Goal: Transaction & Acquisition: Purchase product/service

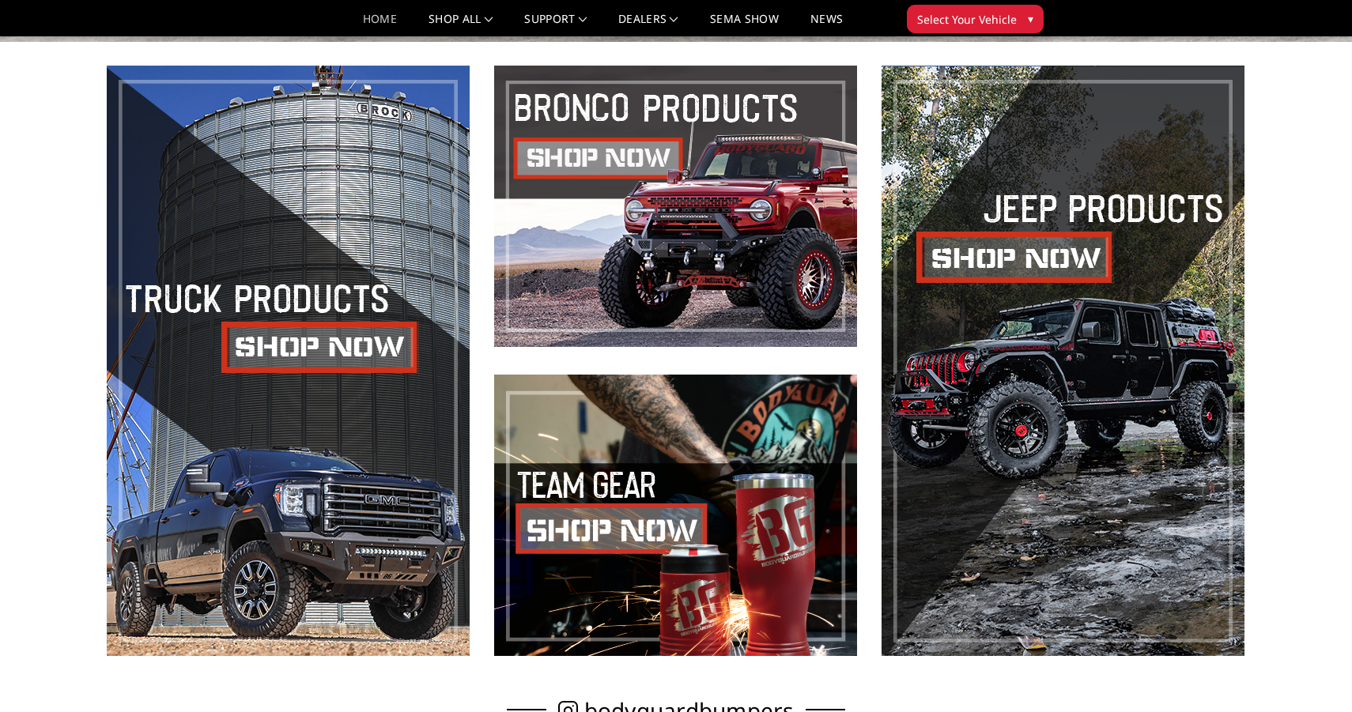
scroll to position [668, 0]
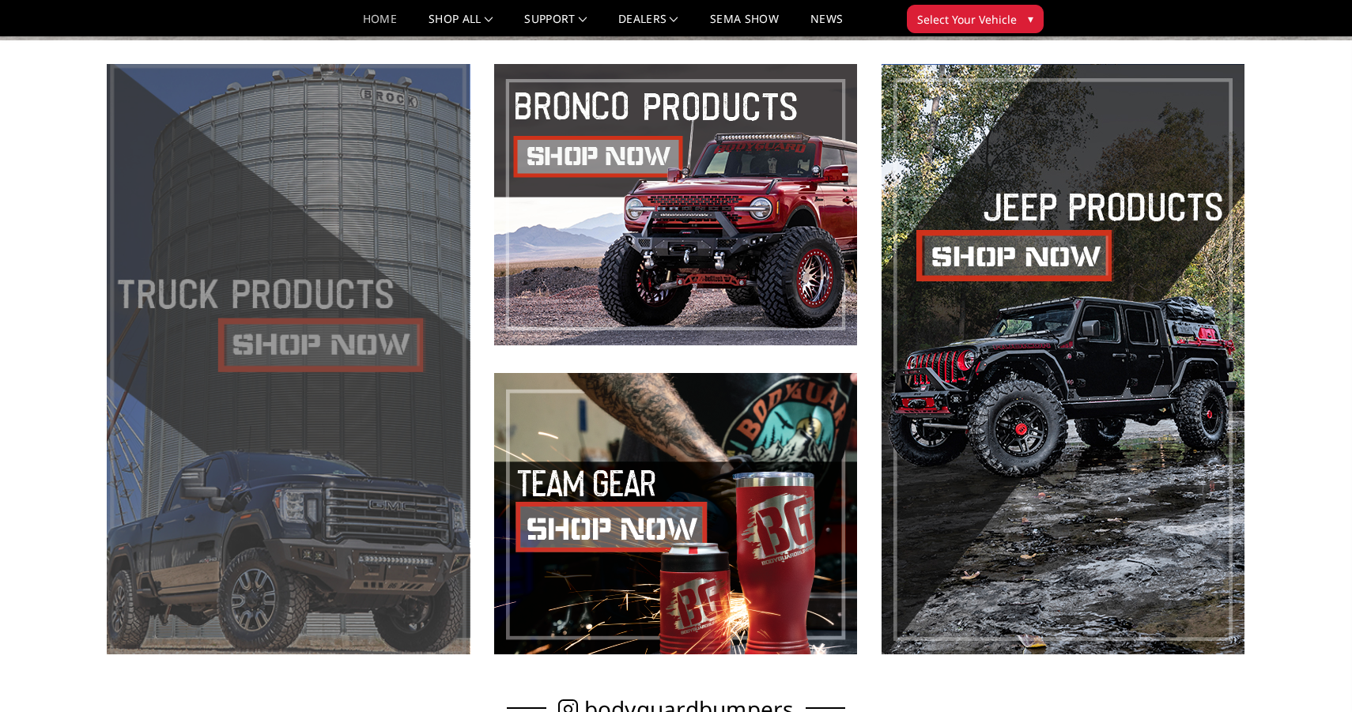
click at [357, 352] on span at bounding box center [288, 359] width 363 height 591
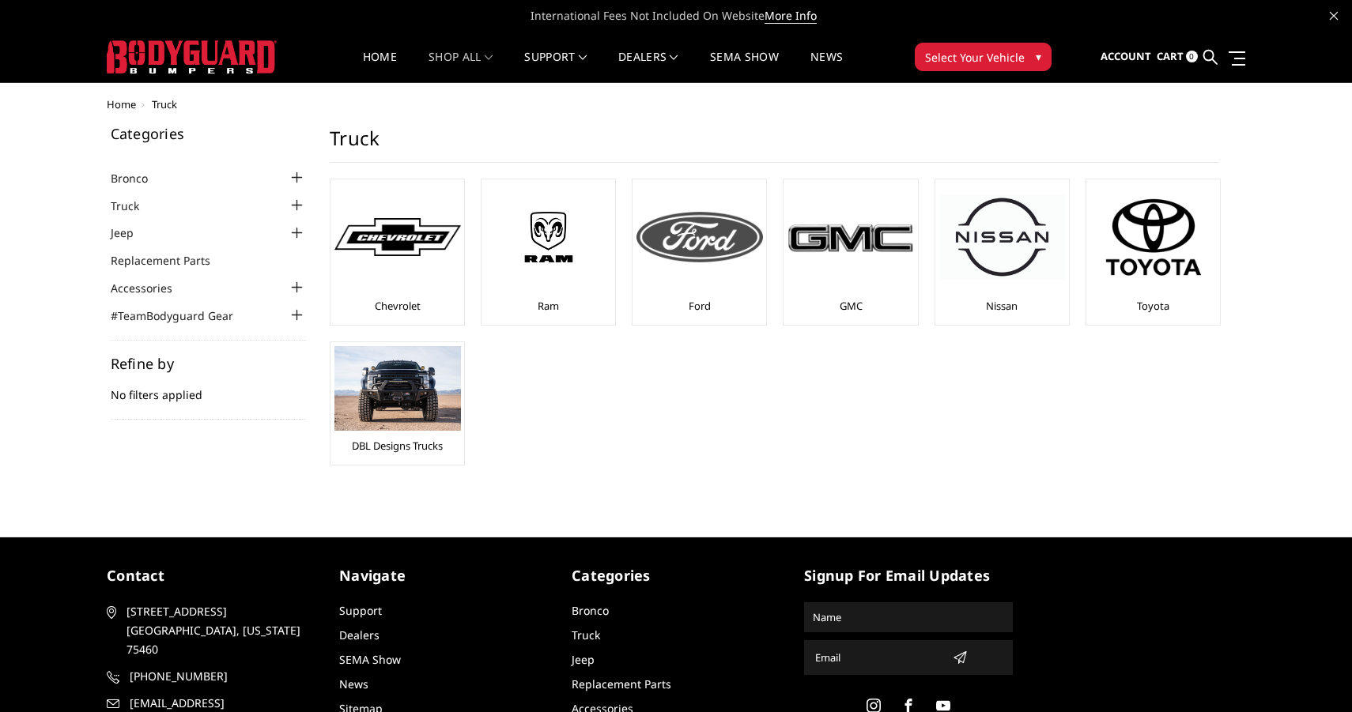
click at [690, 263] on div at bounding box center [700, 237] width 127 height 108
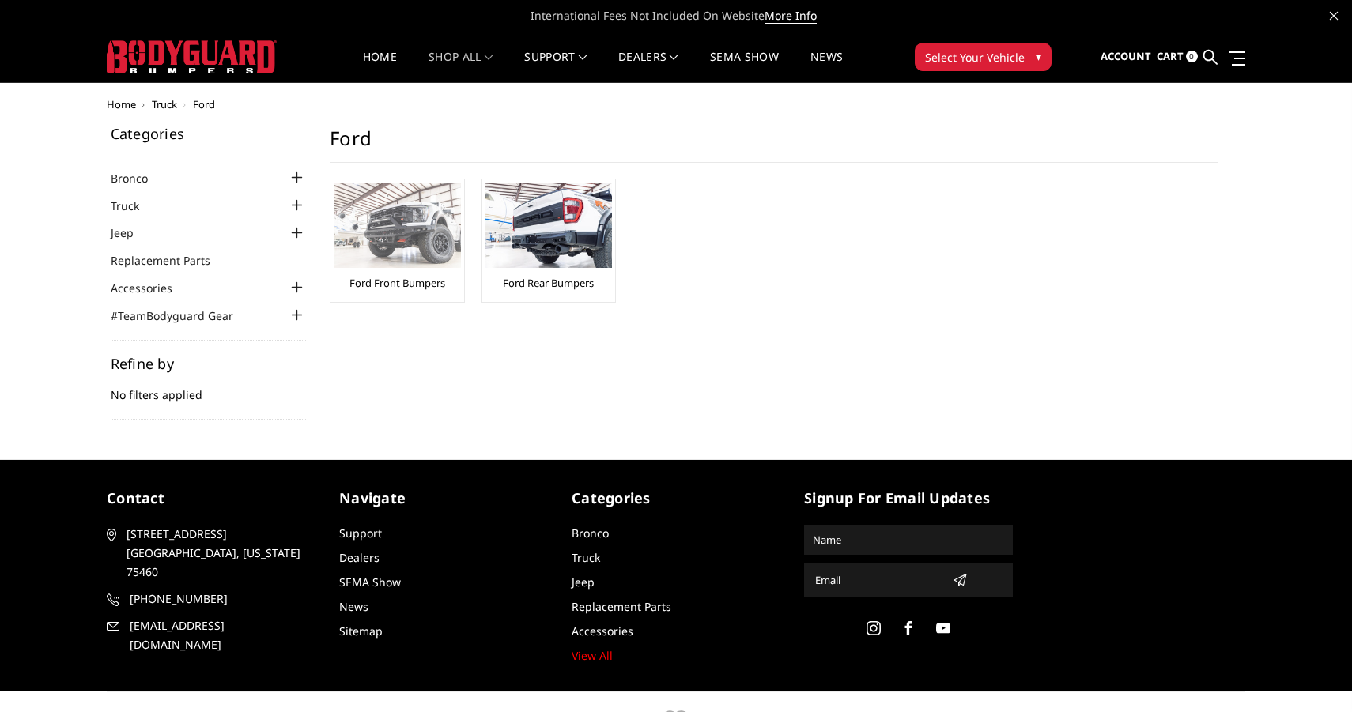
click at [421, 265] on img at bounding box center [397, 225] width 127 height 85
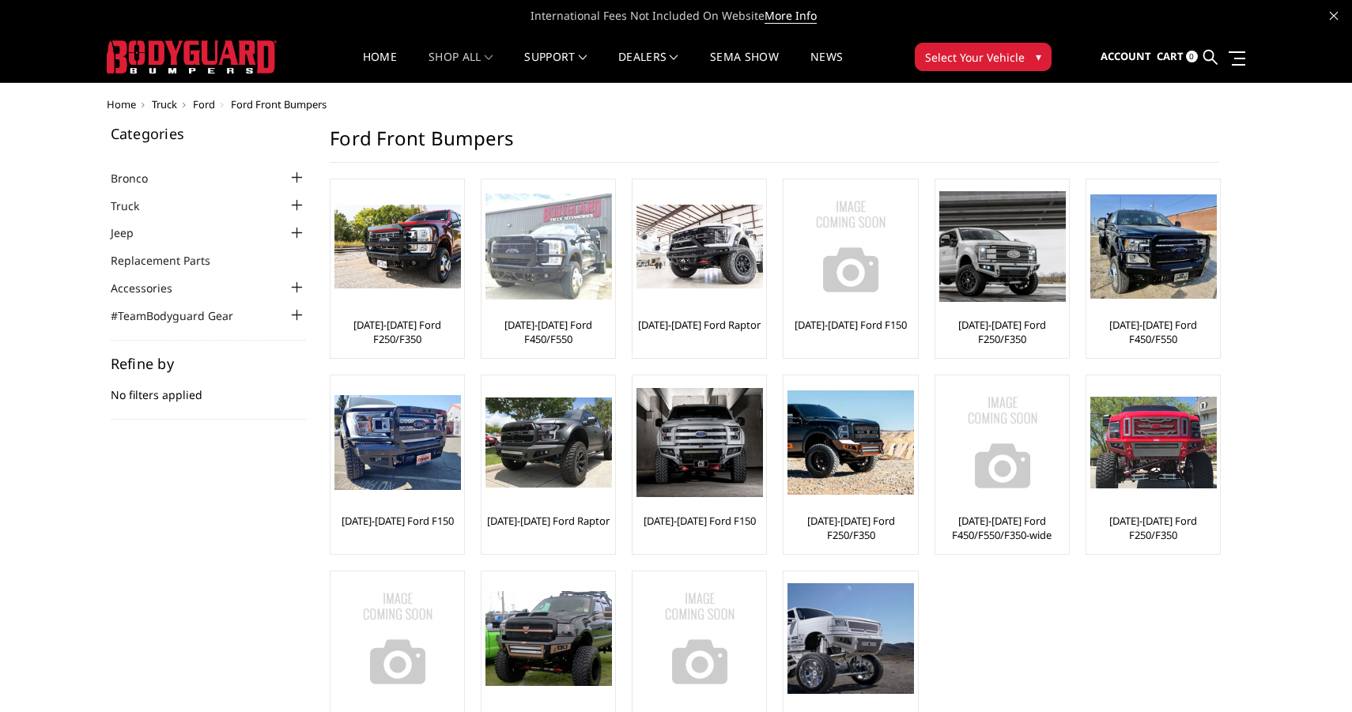
click at [561, 334] on link "[DATE]-[DATE] Ford F450/F550" at bounding box center [549, 332] width 126 height 28
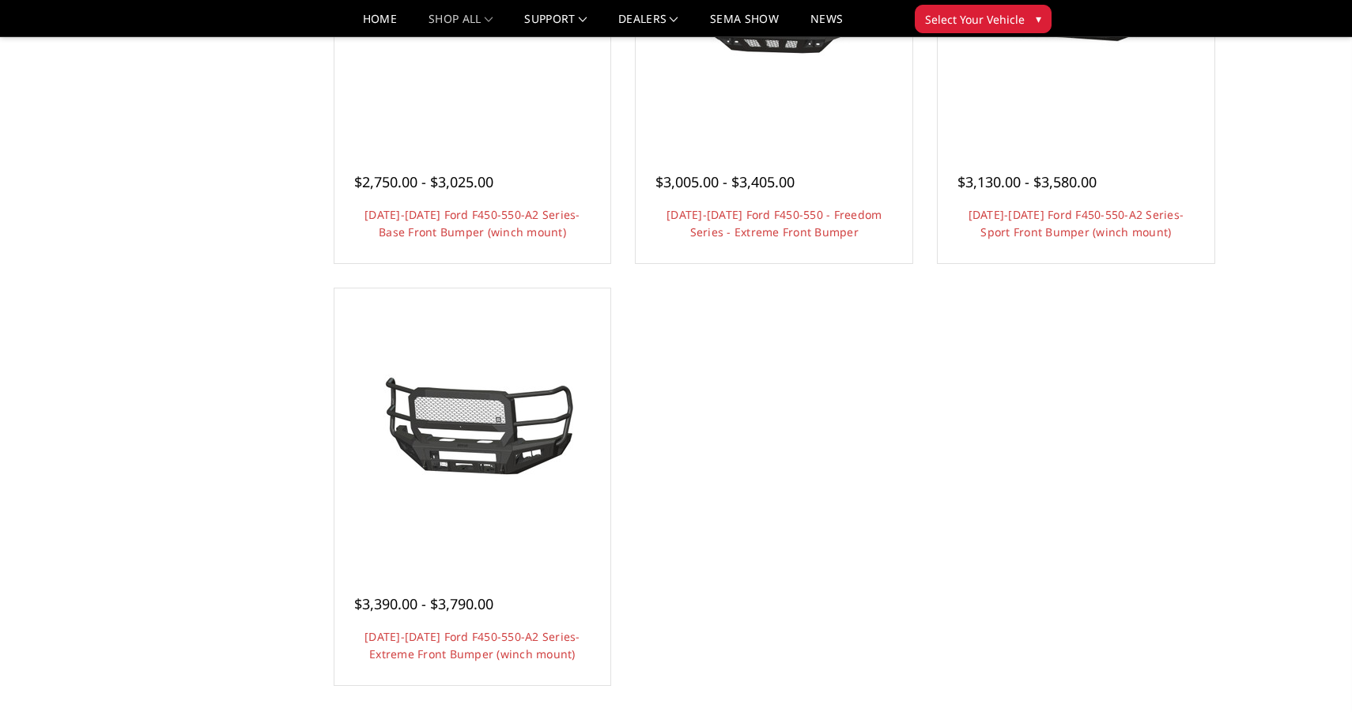
scroll to position [1273, 0]
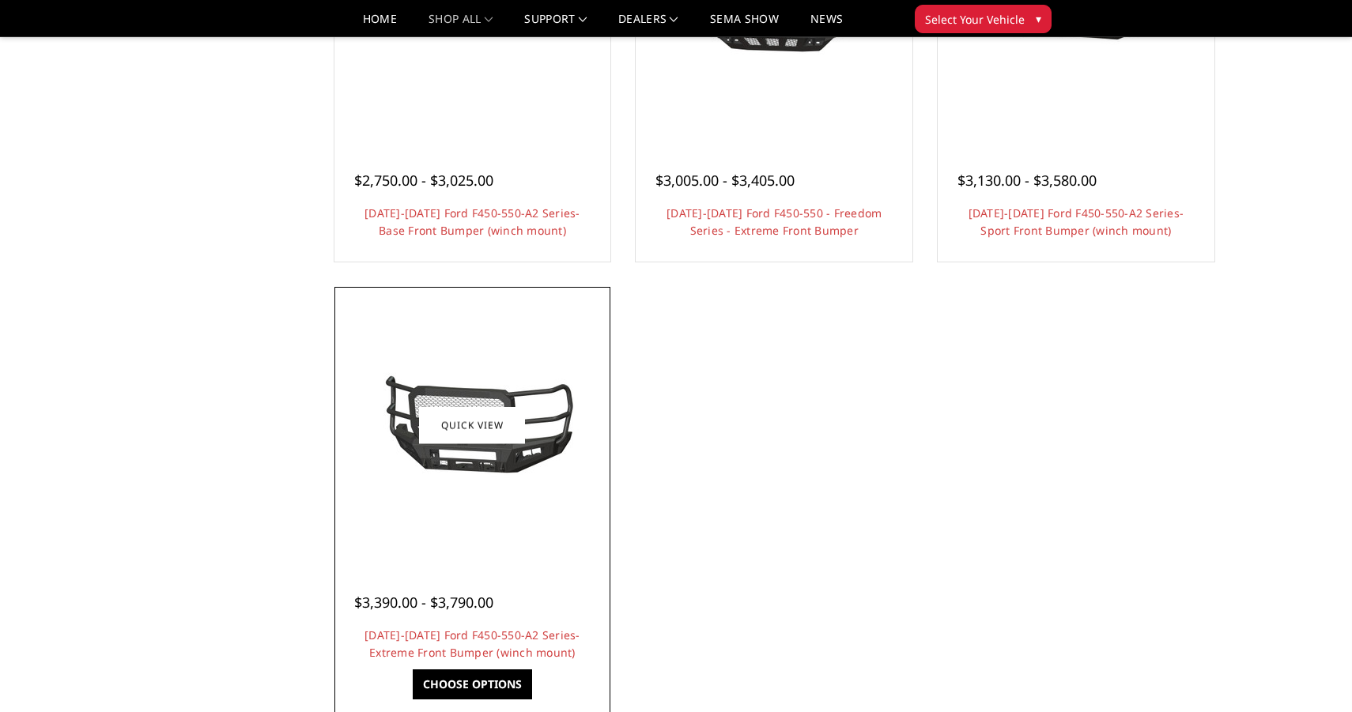
click at [529, 457] on img at bounding box center [472, 425] width 253 height 119
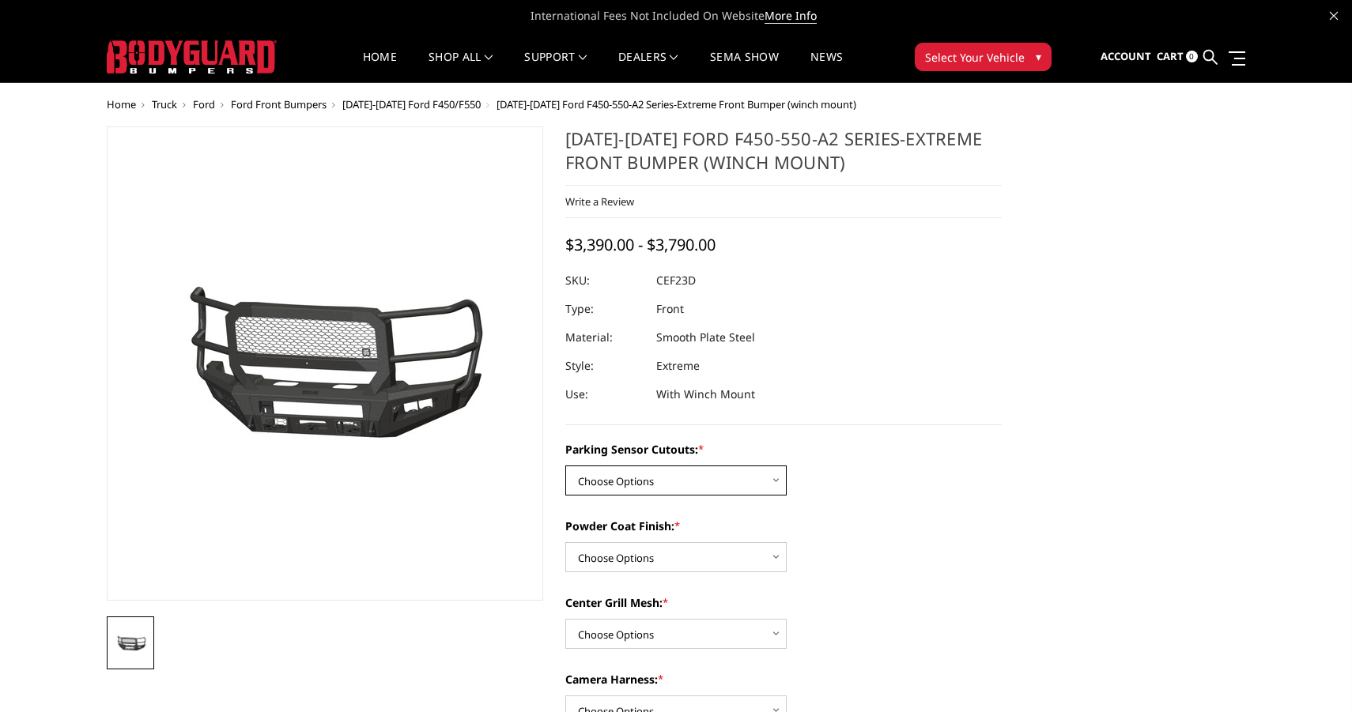
click at [731, 486] on select "Choose Options No-Without Parking Sensor Cutouts Yes-With Parking Sensor Cutouts" at bounding box center [675, 481] width 221 height 30
select select "2429"
click at [565, 466] on select "Choose Options No-Without Parking Sensor Cutouts Yes-With Parking Sensor Cutouts" at bounding box center [675, 481] width 221 height 30
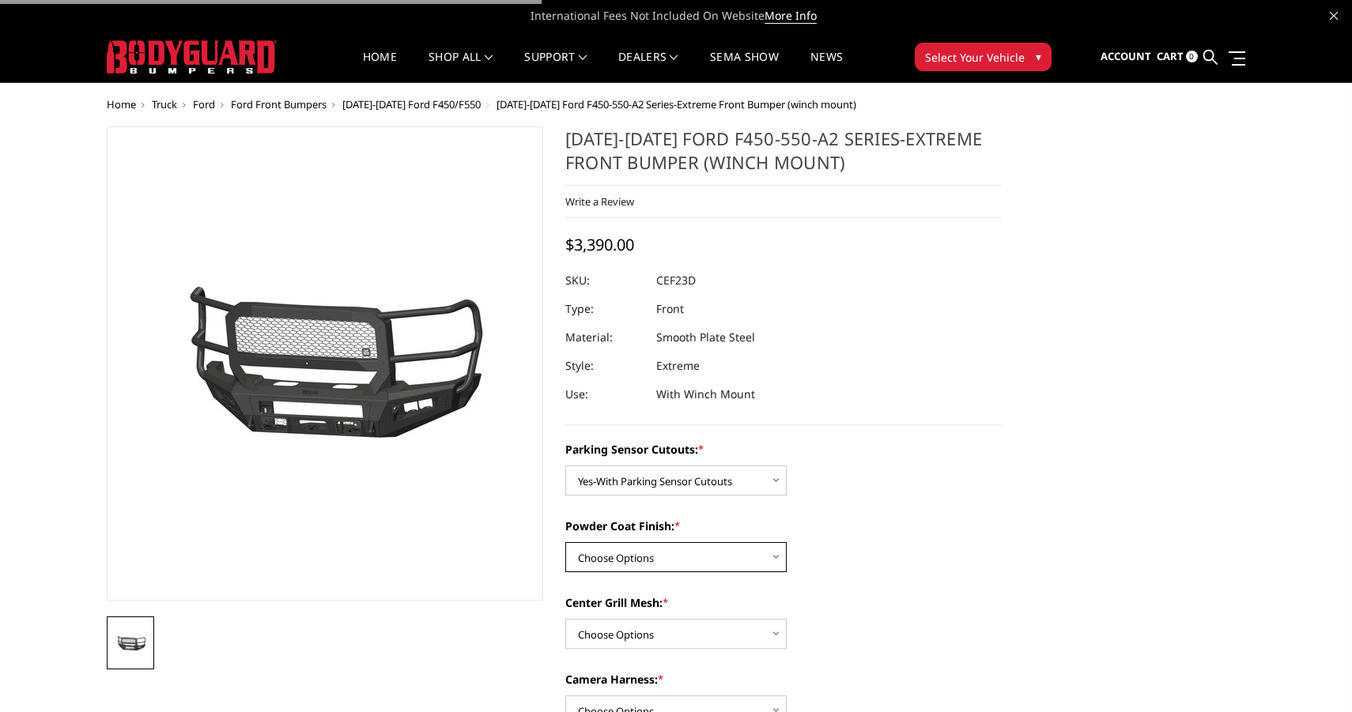
click at [711, 565] on select "Choose Options Bare Metal Textured Black Powder Coat" at bounding box center [675, 557] width 221 height 30
select select "2431"
click at [565, 542] on select "Choose Options Bare Metal Textured Black Powder Coat" at bounding box center [675, 557] width 221 height 30
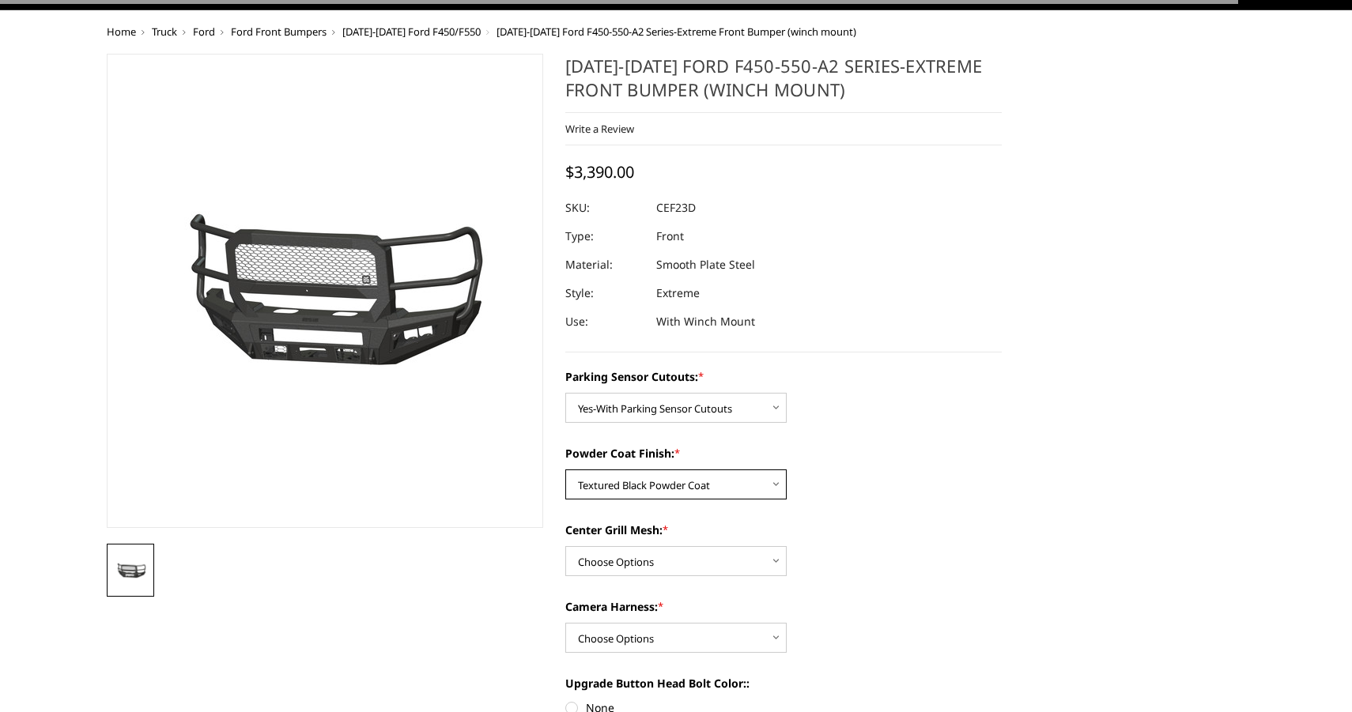
scroll to position [82, 0]
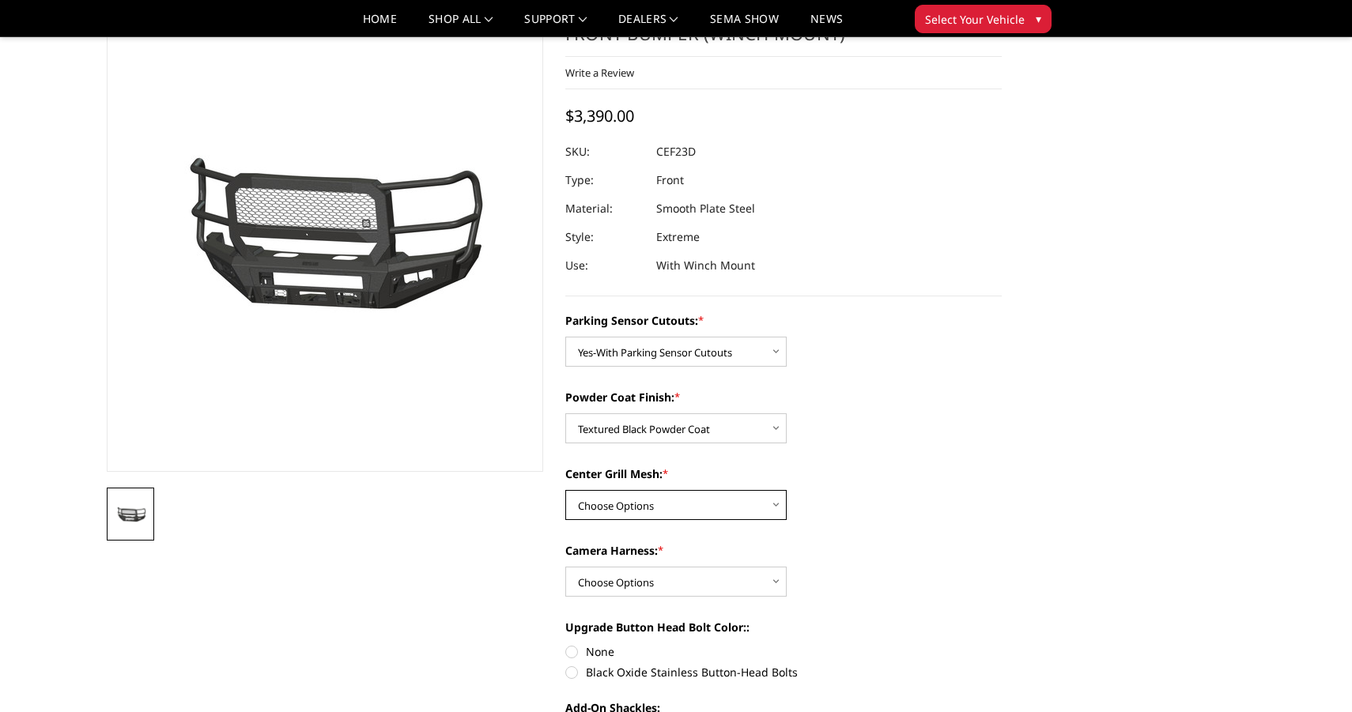
click at [714, 493] on select "Choose Options With Center Grill Mesh Without Center Grill Mesh" at bounding box center [675, 505] width 221 height 30
select select "2433"
click at [565, 490] on select "Choose Options With Center Grill Mesh Without Center Grill Mesh" at bounding box center [675, 505] width 221 height 30
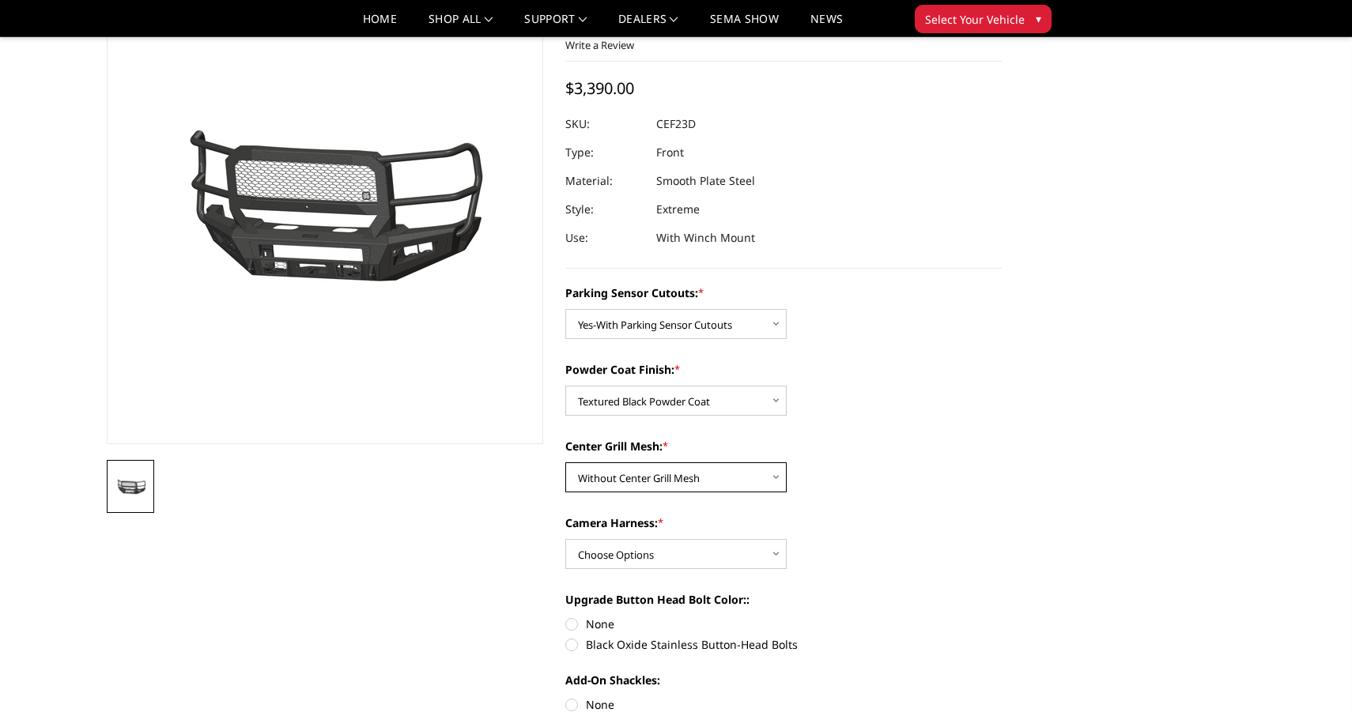
scroll to position [111, 0]
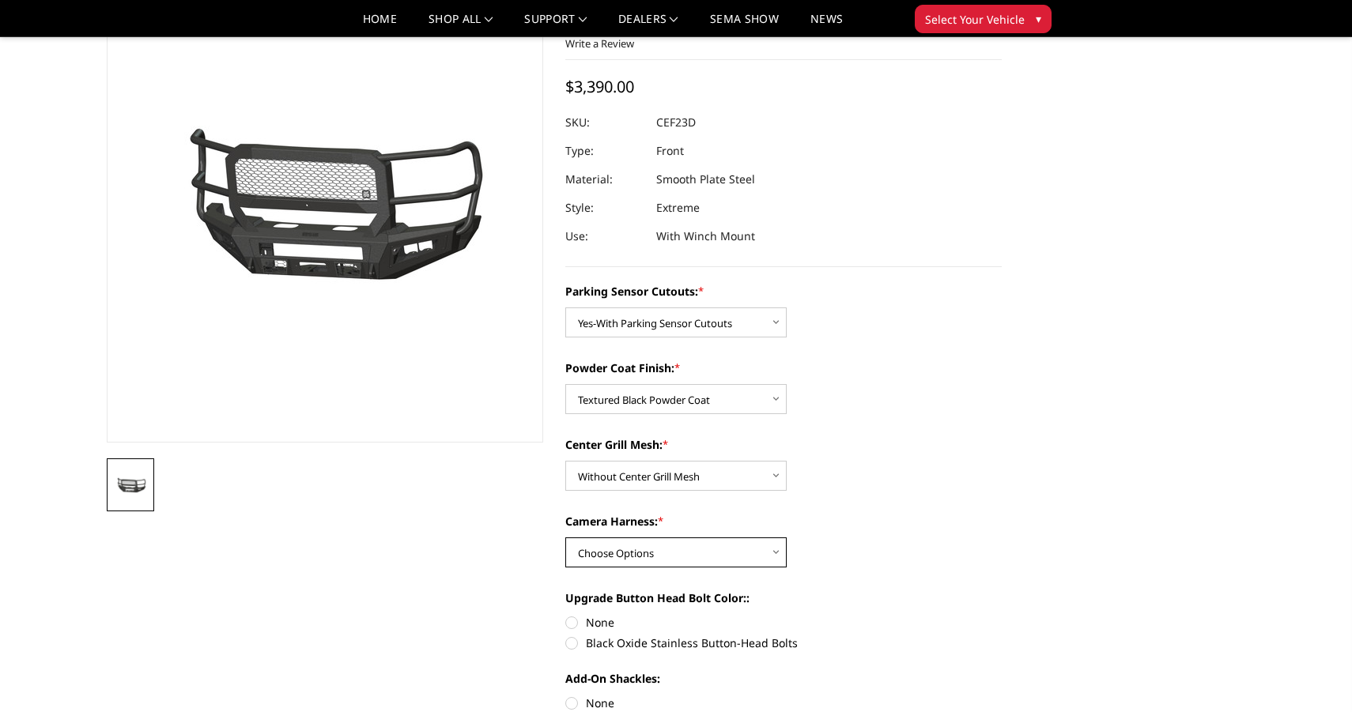
click at [718, 554] on select "Choose Options WITH Camera Harness WITHOUT Camera Harness" at bounding box center [675, 553] width 221 height 30
select select "2434"
click at [565, 538] on select "Choose Options WITH Camera Harness WITHOUT Camera Harness" at bounding box center [675, 553] width 221 height 30
click at [572, 644] on label "Black Oxide Stainless Button-Head Bolts" at bounding box center [783, 643] width 436 height 17
click at [1002, 615] on input "Black Oxide Stainless Button-Head Bolts" at bounding box center [1002, 614] width 1 height 1
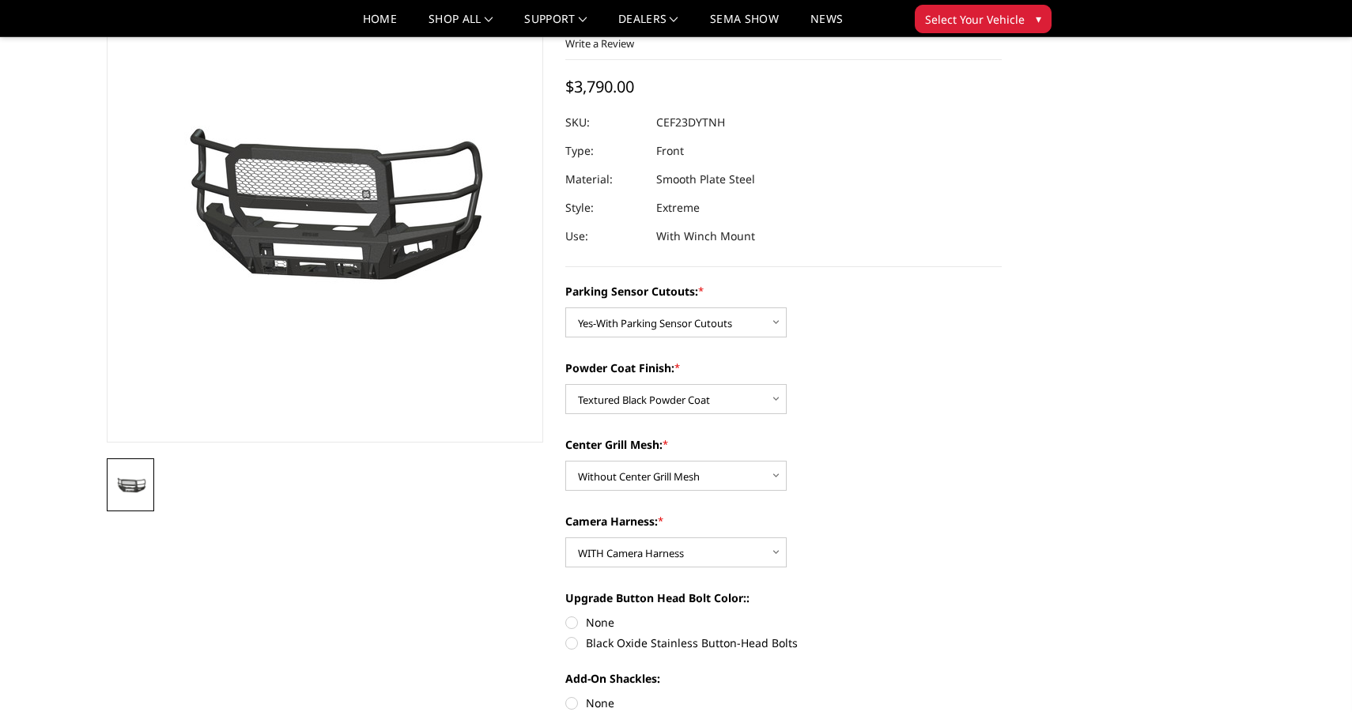
radio input "true"
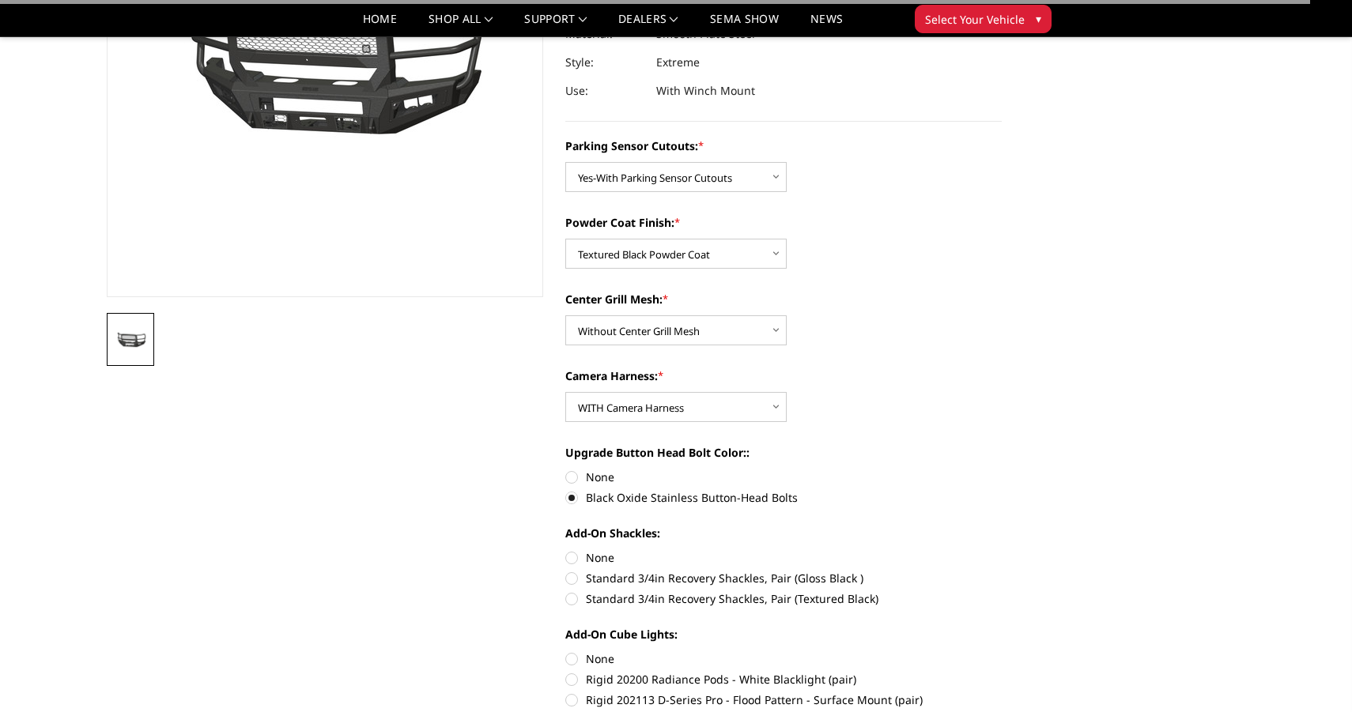
scroll to position [278, 0]
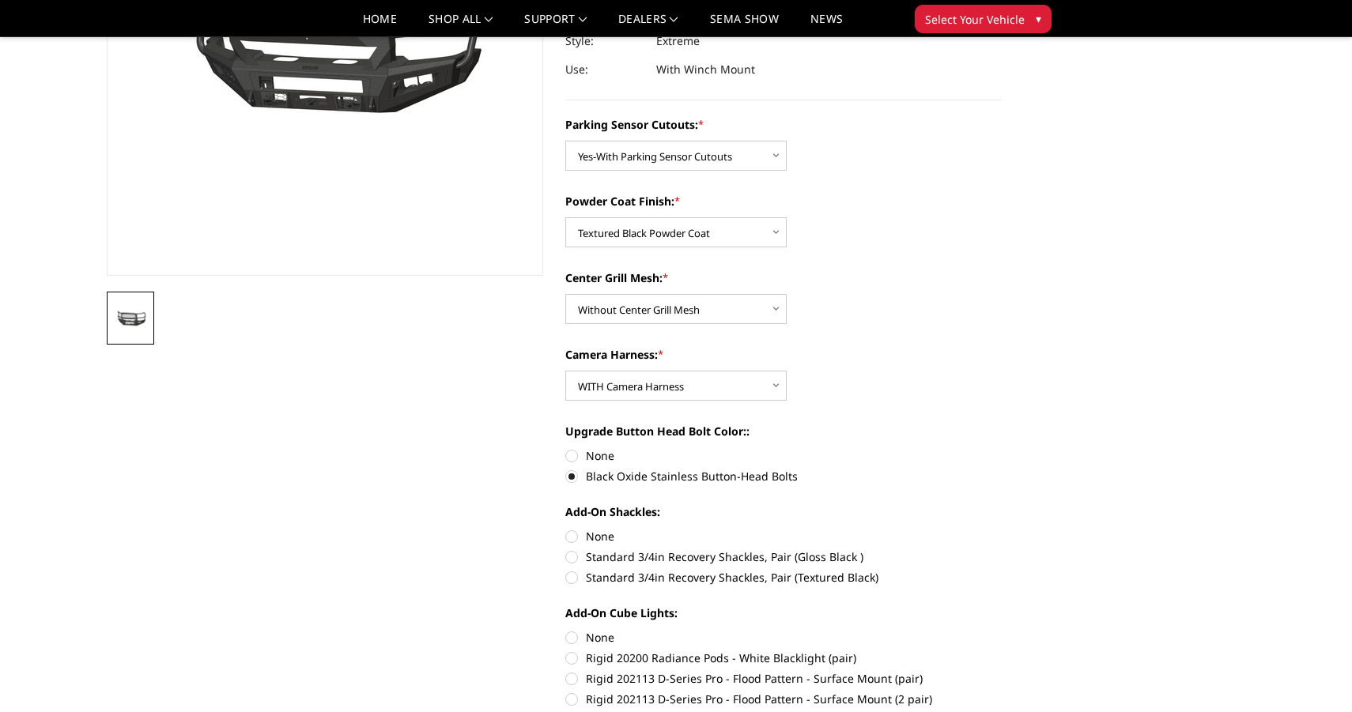
click at [575, 577] on label "Standard 3/4in Recovery Shackles, Pair (Textured Black)" at bounding box center [783, 577] width 436 height 17
click at [1002, 550] on input "Standard 3/4in Recovery Shackles, Pair (Textured Black)" at bounding box center [1002, 549] width 1 height 1
radio input "true"
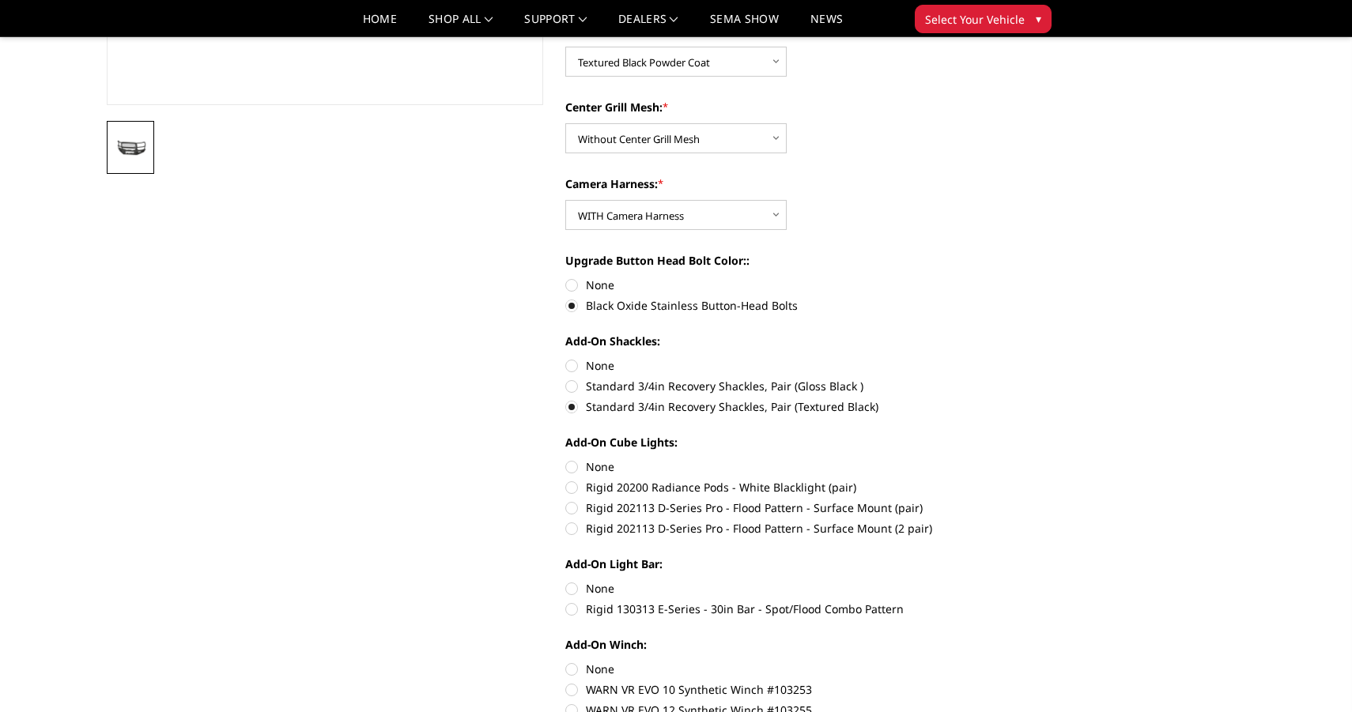
scroll to position [464, 0]
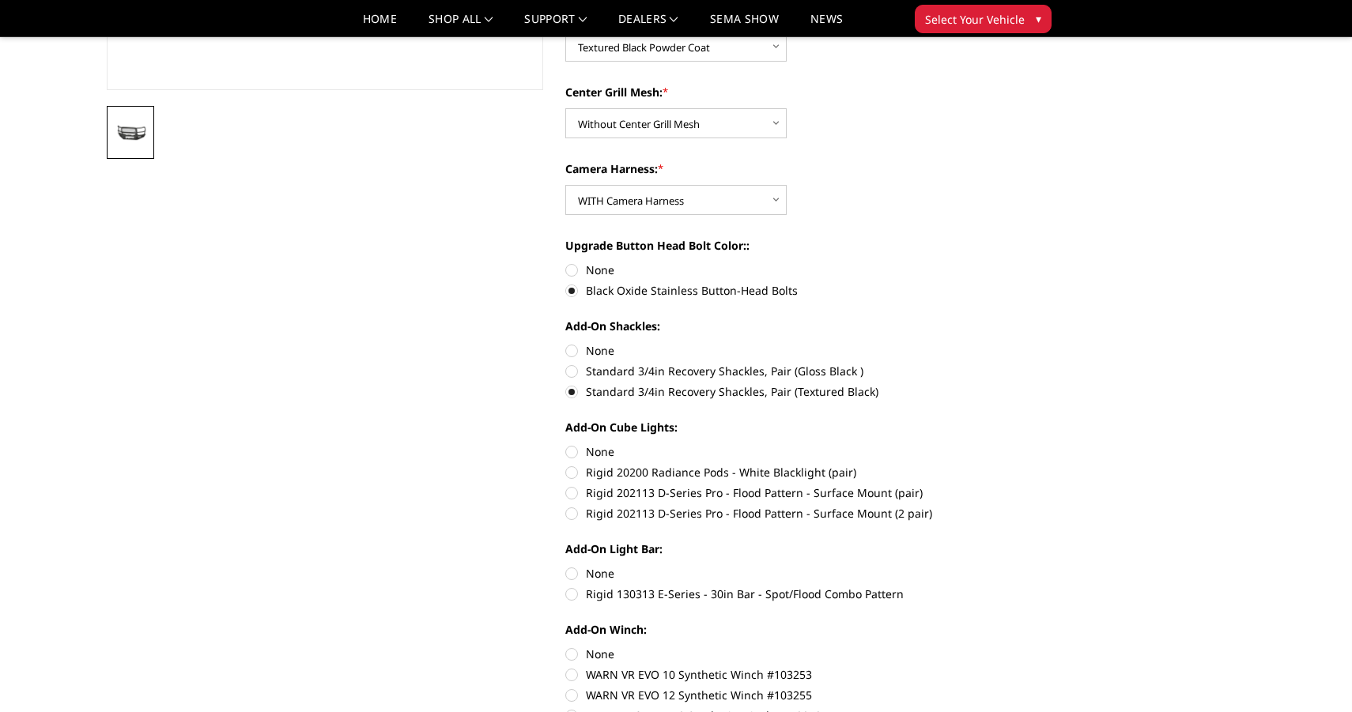
click at [574, 517] on label "Rigid 202113 D-Series Pro - Flood Pattern - Surface Mount (2 pair)" at bounding box center [783, 513] width 436 height 17
click at [1002, 486] on input "Rigid 202113 D-Series Pro - Flood Pattern - Surface Mount (2 pair)" at bounding box center [1002, 485] width 1 height 1
radio input "true"
click at [566, 595] on label "Rigid 130313 E-Series - 30in Bar - Spot/Flood Combo Pattern" at bounding box center [783, 594] width 436 height 17
click at [1002, 566] on input "Rigid 130313 E-Series - 30in Bar - Spot/Flood Combo Pattern" at bounding box center [1002, 565] width 1 height 1
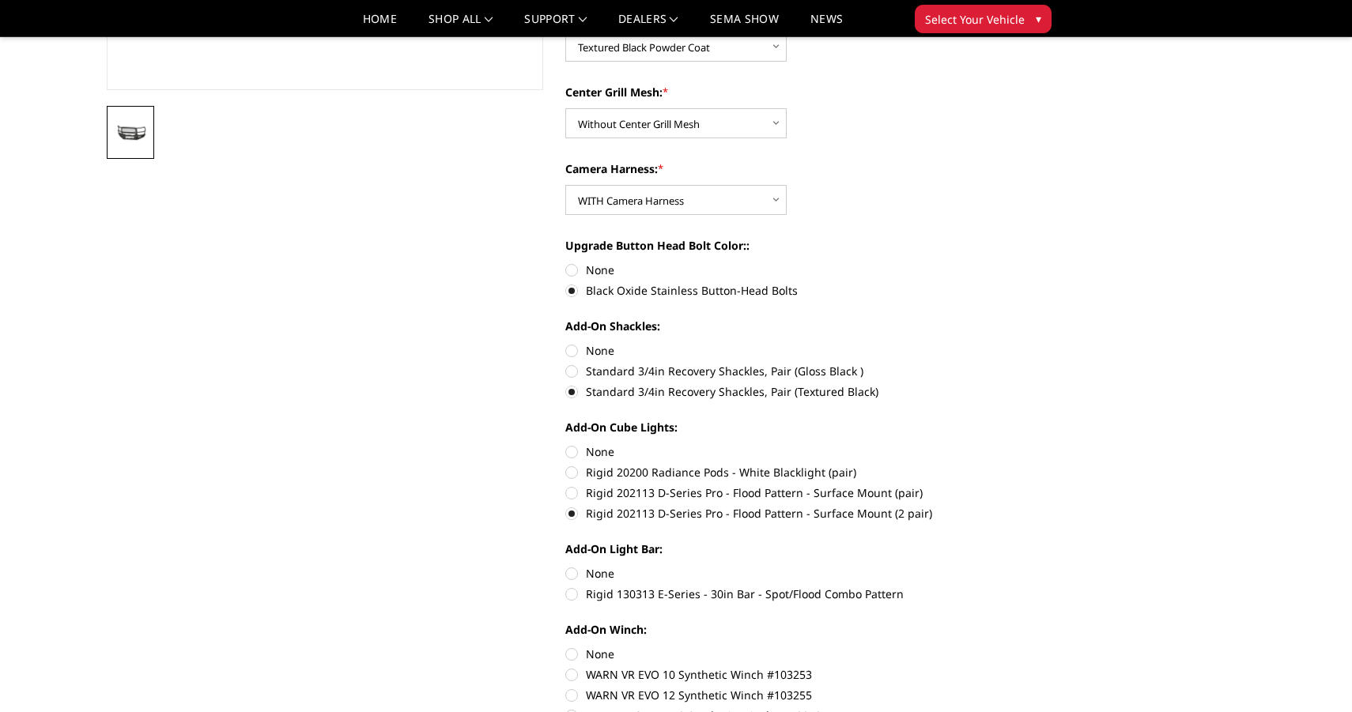
radio input "true"
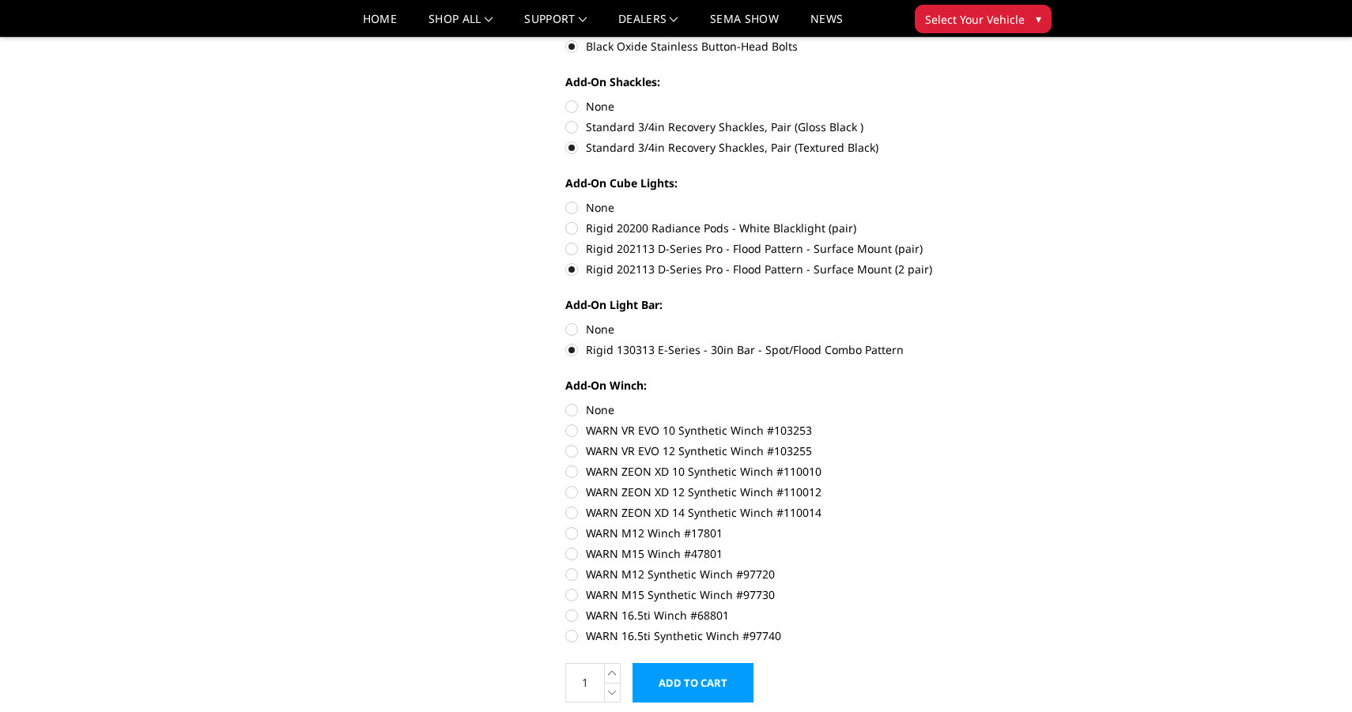
scroll to position [711, 0]
click at [577, 633] on label "WARN 16.5ti Synthetic Winch #97740" at bounding box center [783, 633] width 436 height 17
click at [1002, 606] on input "WARN 16.5ti Synthetic Winch #97740" at bounding box center [1002, 605] width 1 height 1
radio input "true"
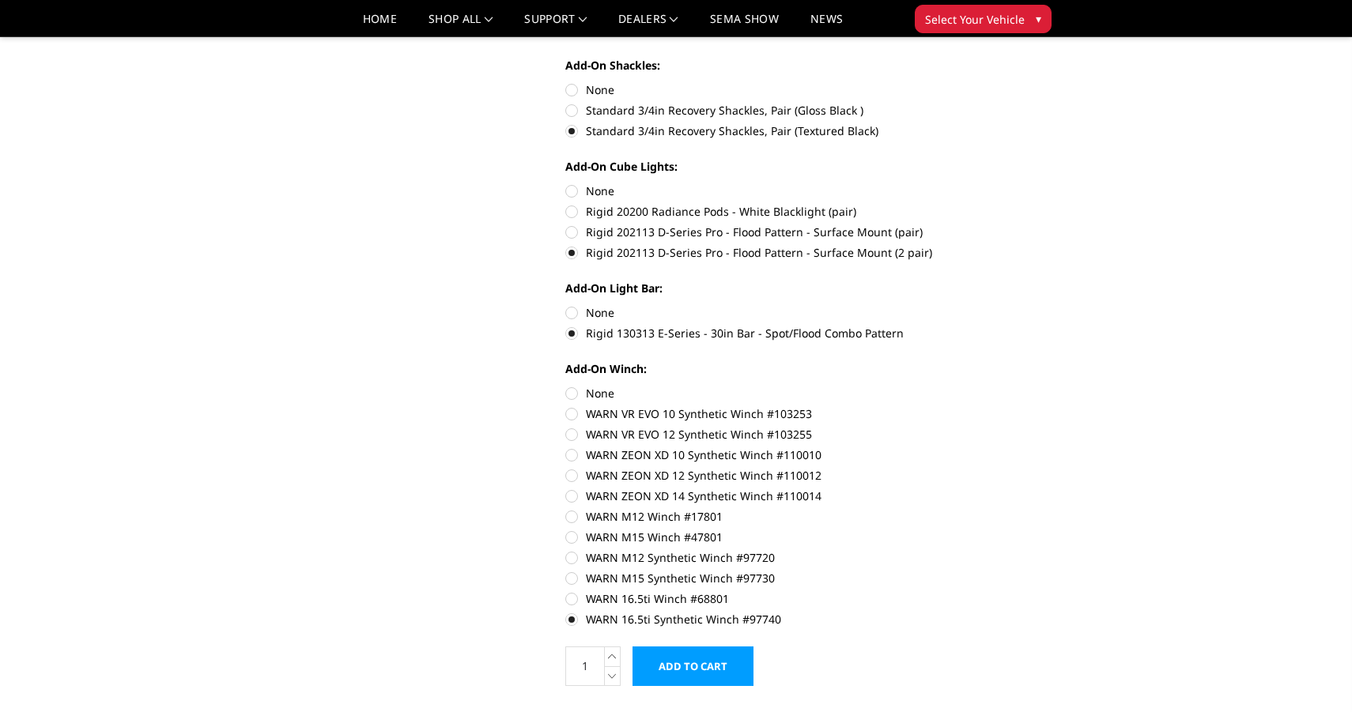
scroll to position [0, 0]
